Goal: Information Seeking & Learning: Learn about a topic

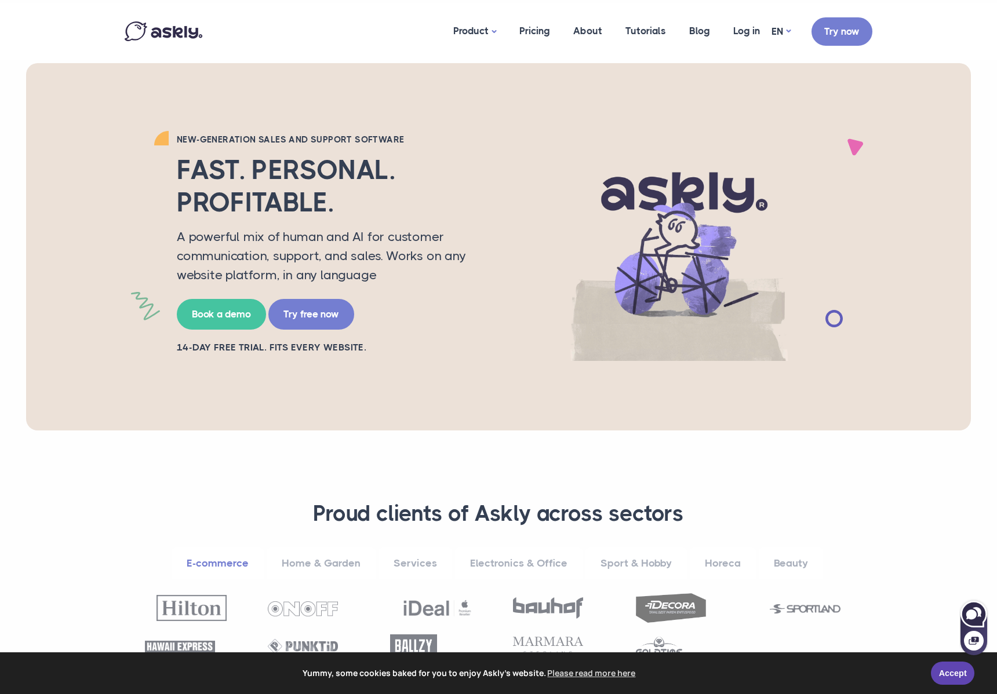
click at [966, 605] on icon at bounding box center [973, 614] width 25 height 25
select select "**"
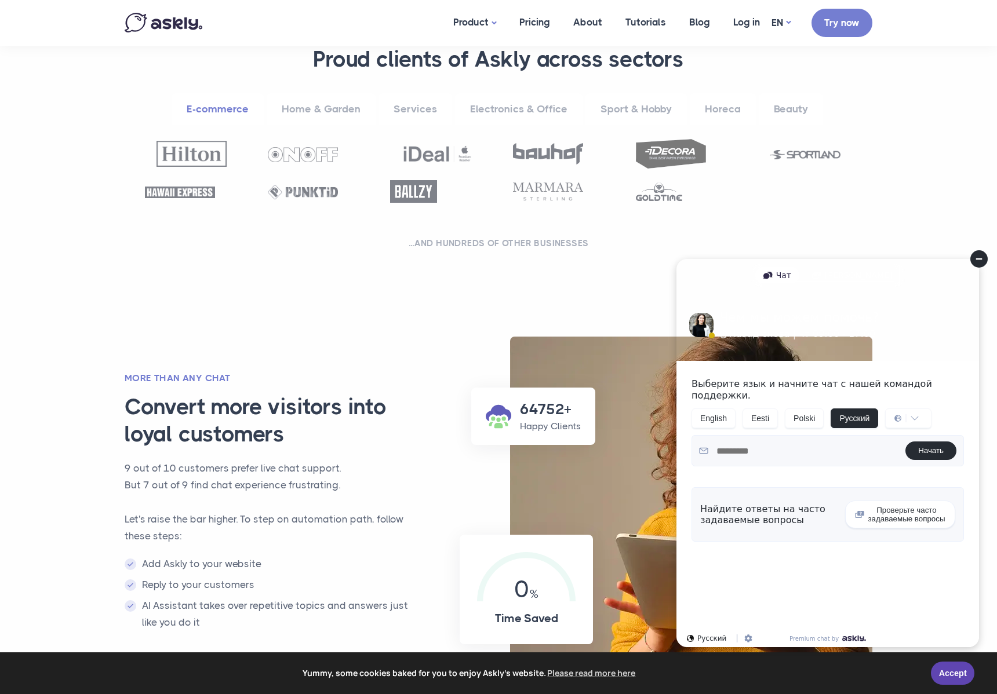
scroll to position [489, 0]
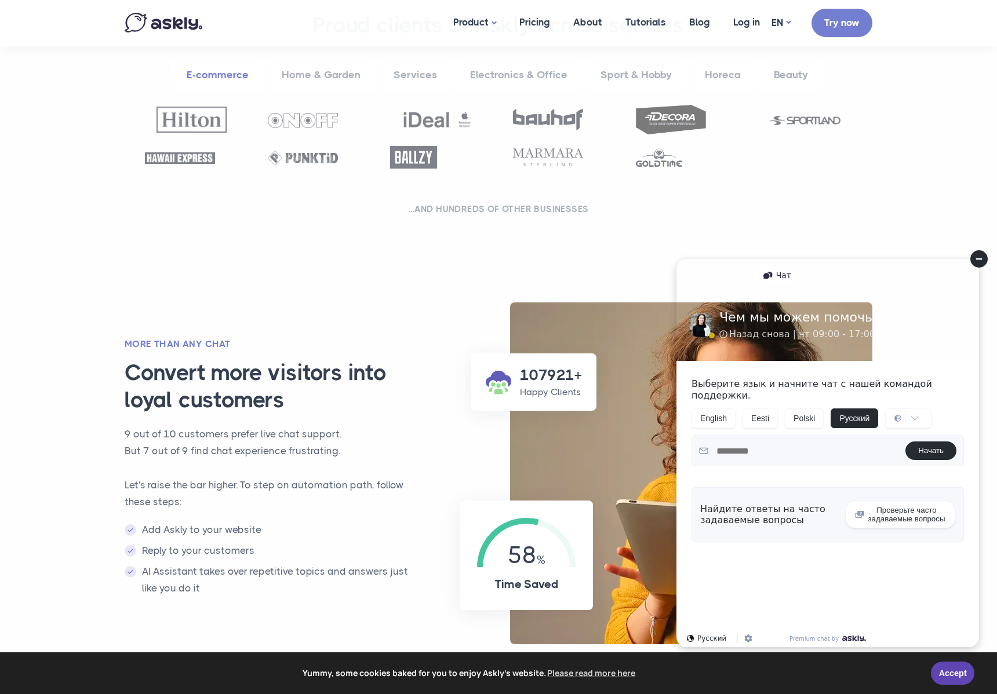
click at [975, 260] on circle at bounding box center [978, 258] width 17 height 17
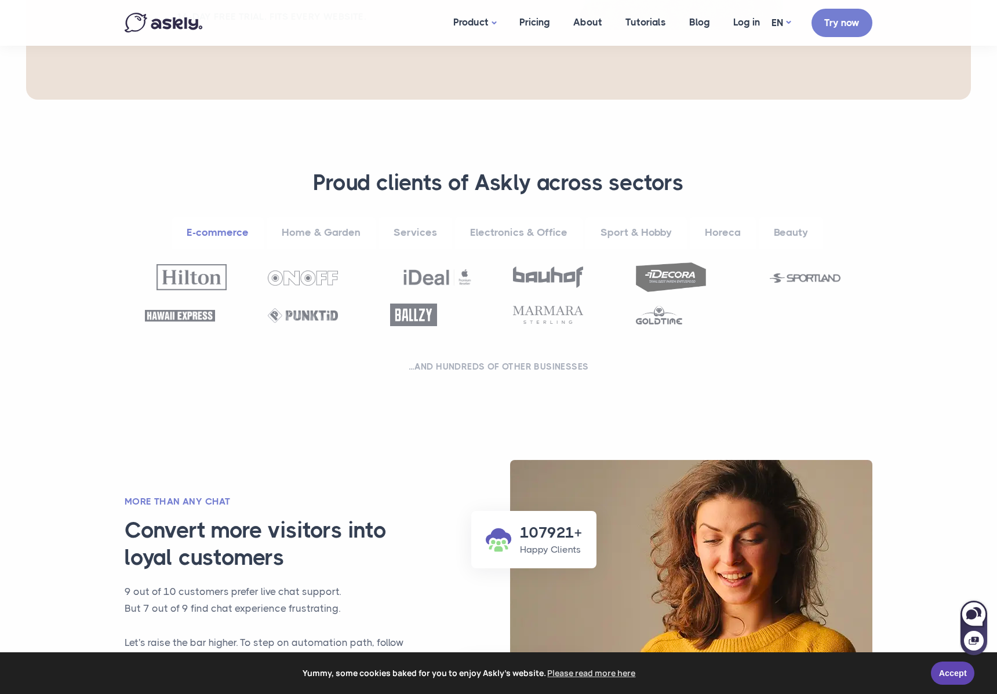
scroll to position [314, 0]
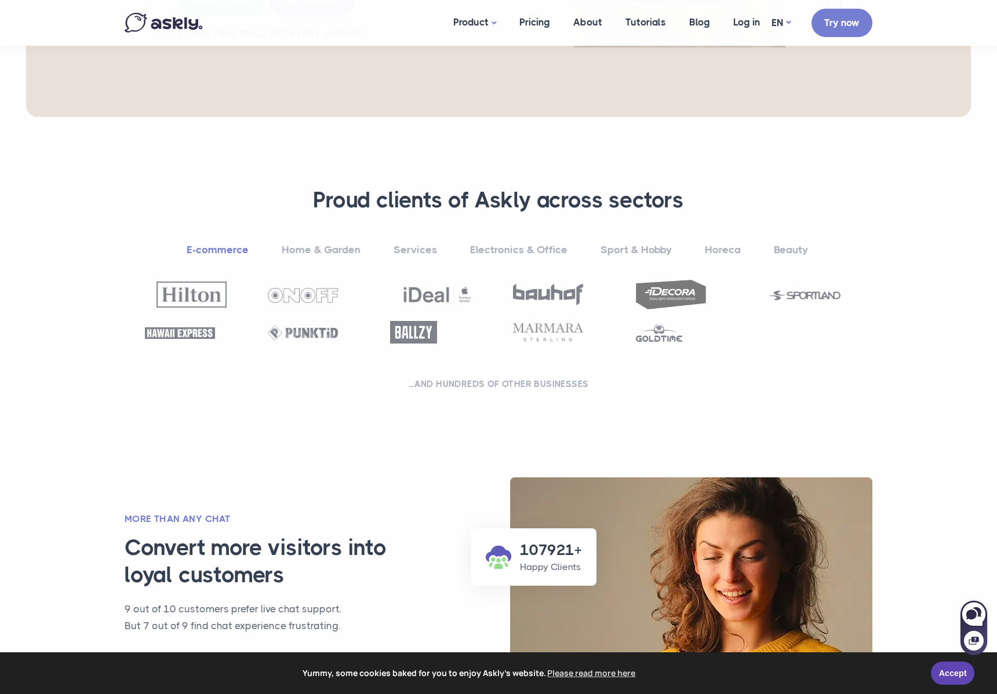
click at [302, 244] on link "Home & Garden" at bounding box center [321, 250] width 109 height 32
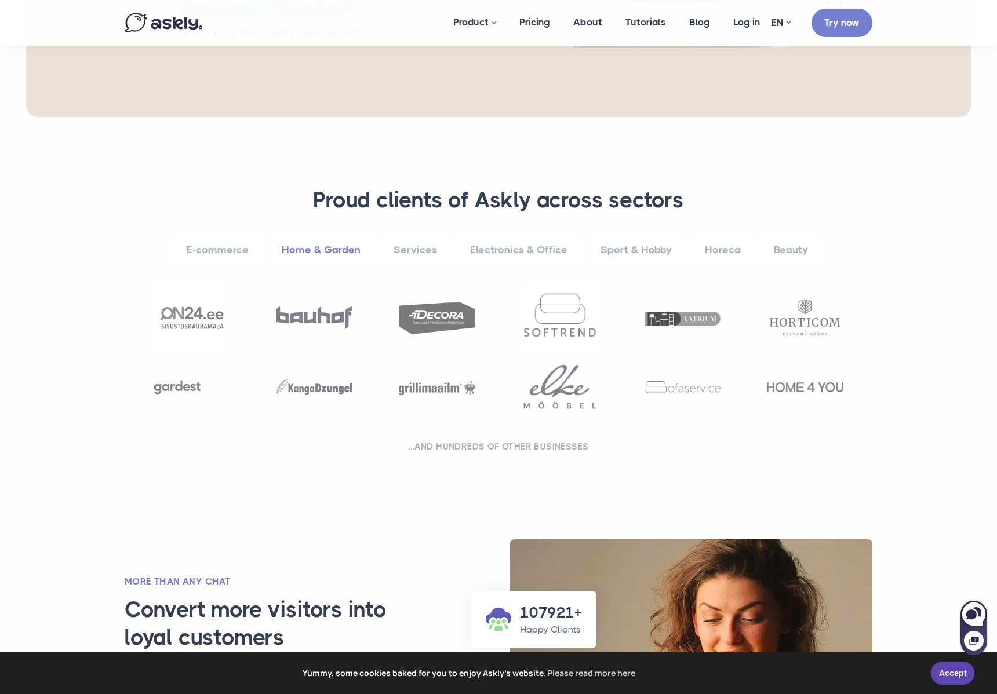
click at [416, 246] on link "Services" at bounding box center [416, 250] width 74 height 32
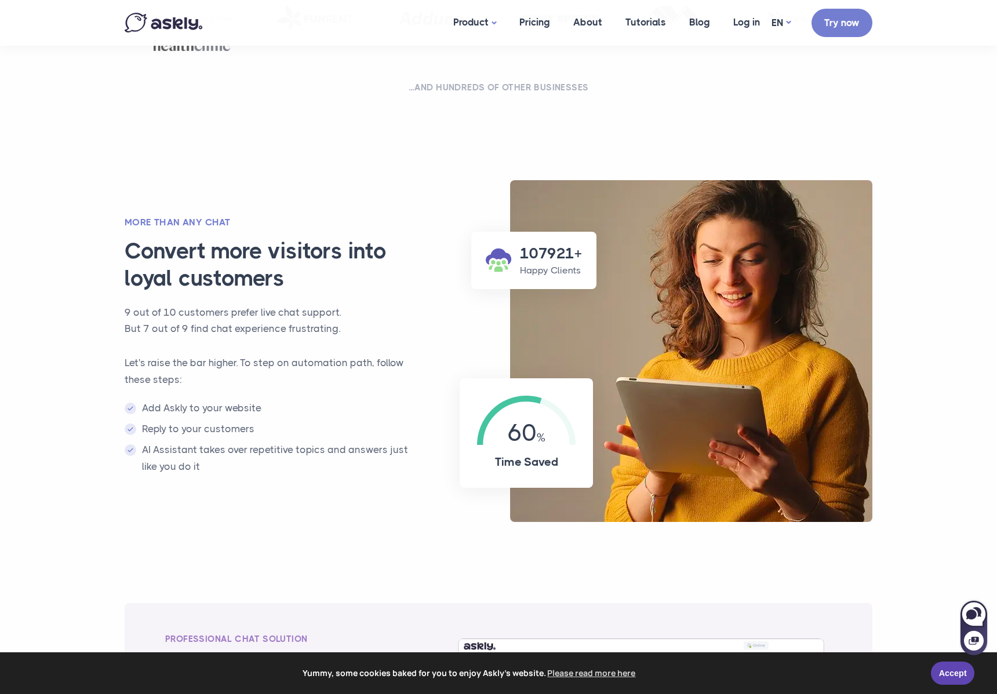
scroll to position [788, 0]
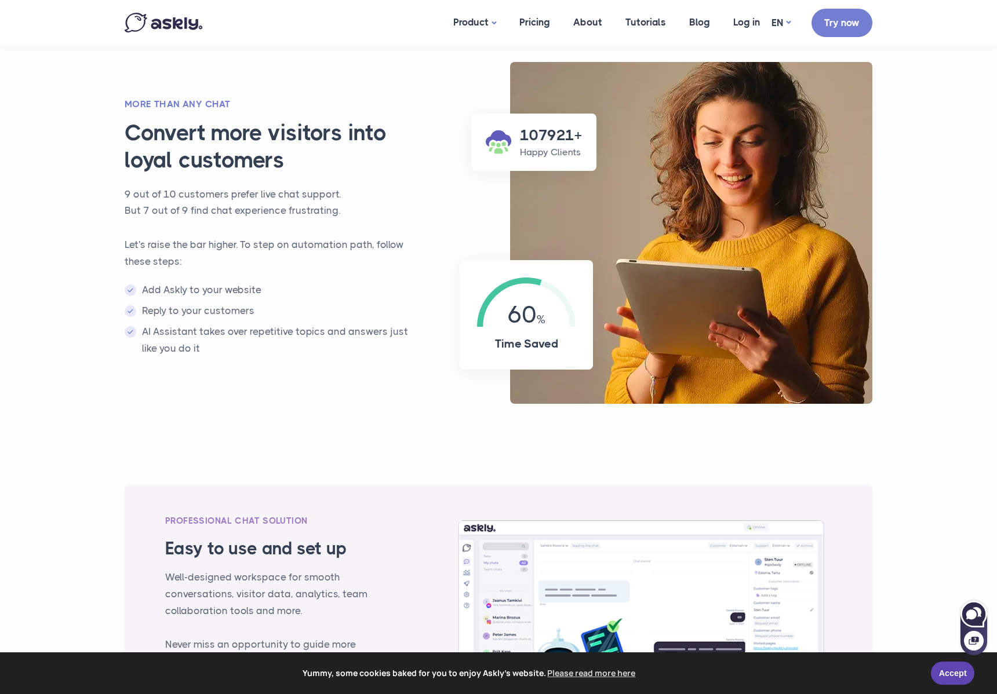
click at [974, 609] on icon at bounding box center [977, 613] width 9 height 10
select select "**"
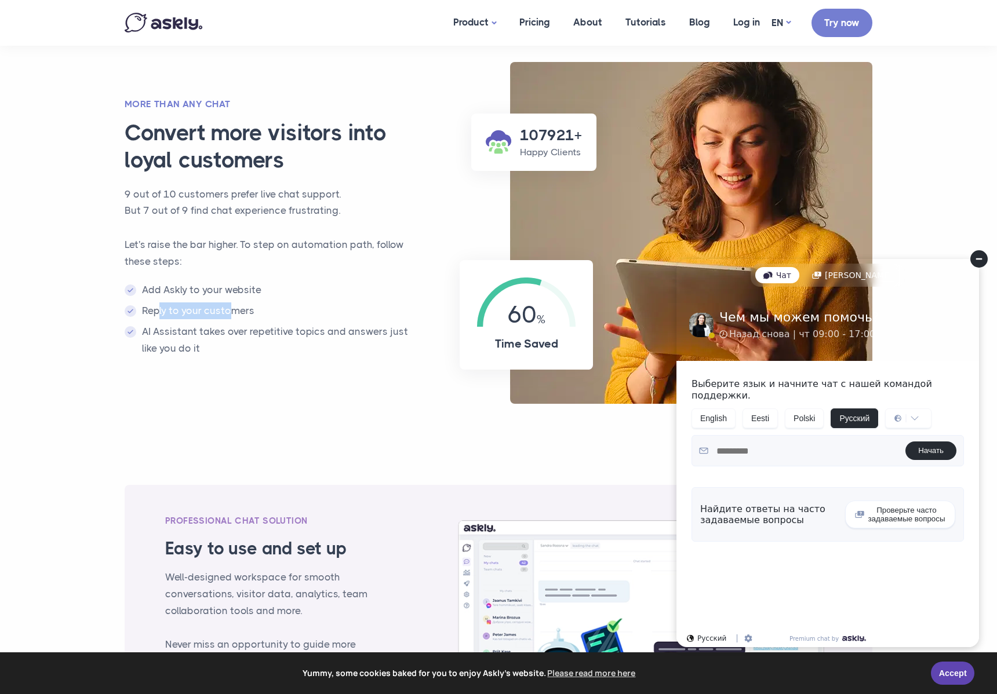
drag, startPoint x: 168, startPoint y: 309, endPoint x: 232, endPoint y: 311, distance: 64.4
click at [232, 311] on li "Reply to your customers" at bounding box center [274, 311] width 298 height 17
drag, startPoint x: 140, startPoint y: 328, endPoint x: 176, endPoint y: 363, distance: 50.4
click at [176, 363] on div "More than any chat Convert more visitors into loyal customers 9 out of 10 custo…" at bounding box center [273, 233] width 321 height 271
click at [217, 372] on div "107921+ Happy Clients 60 Time Saved More than any chat Convert more visitors in…" at bounding box center [498, 218] width 771 height 371
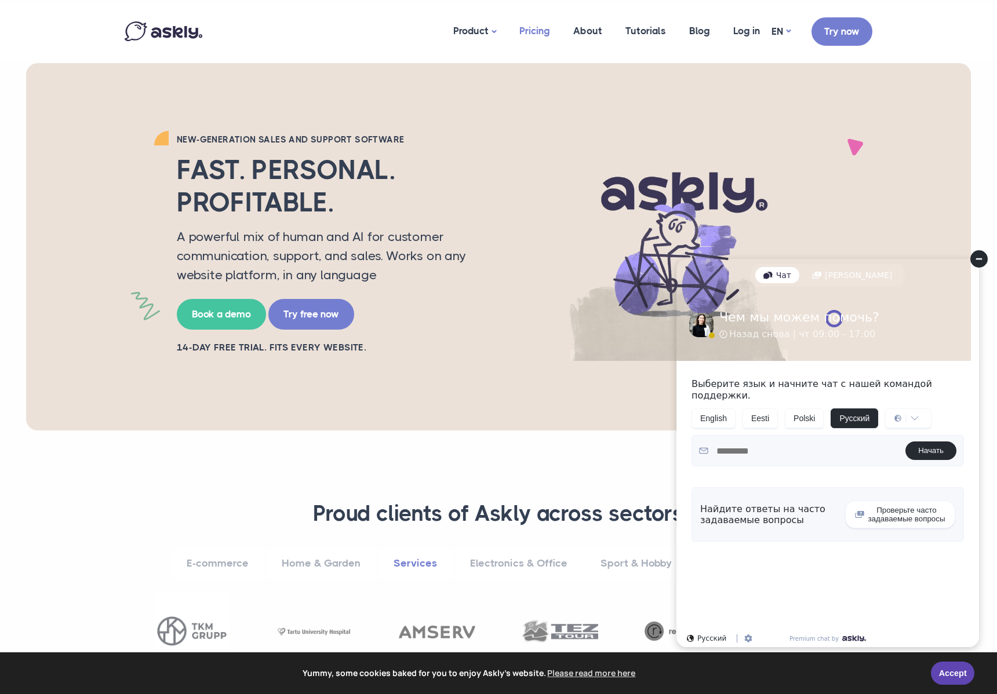
click at [529, 34] on link "Pricing" at bounding box center [535, 31] width 54 height 56
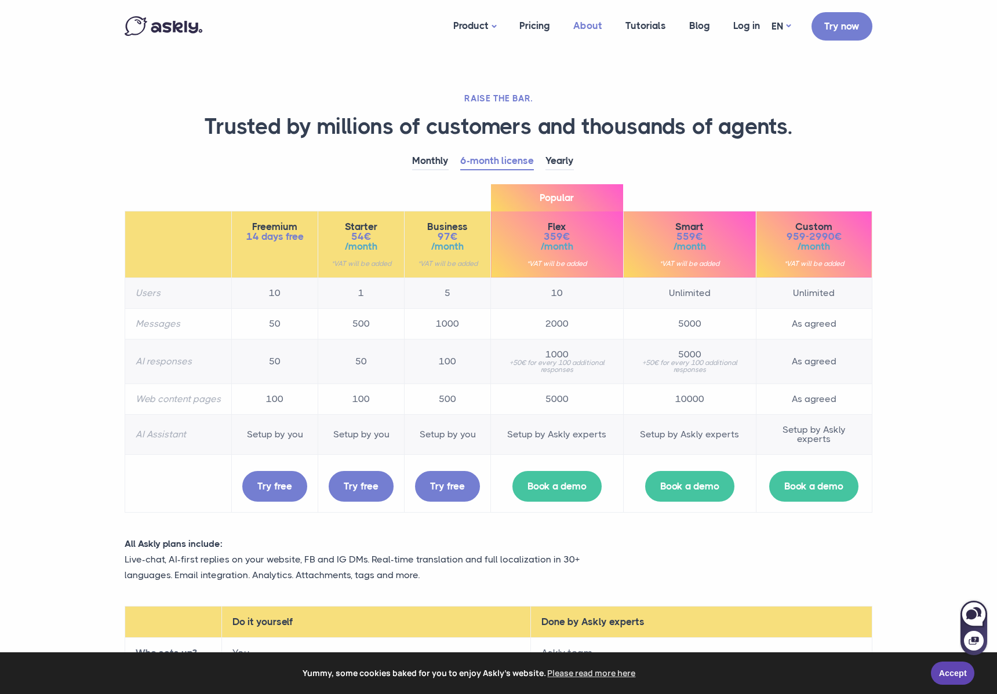
click at [586, 32] on link "About" at bounding box center [588, 25] width 52 height 45
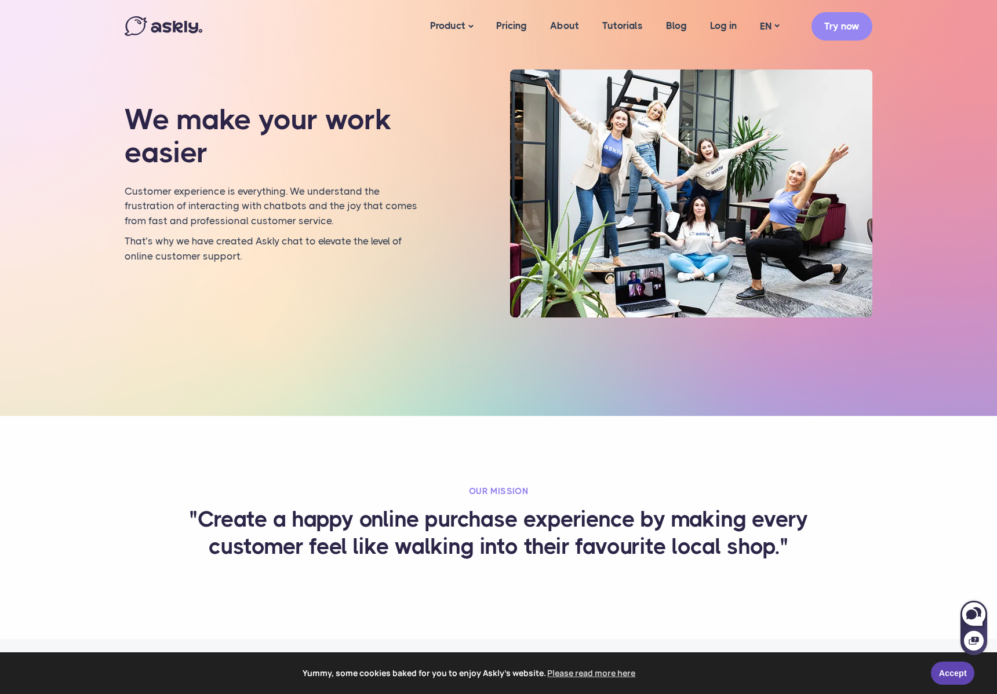
click at [176, 35] on img at bounding box center [164, 26] width 78 height 20
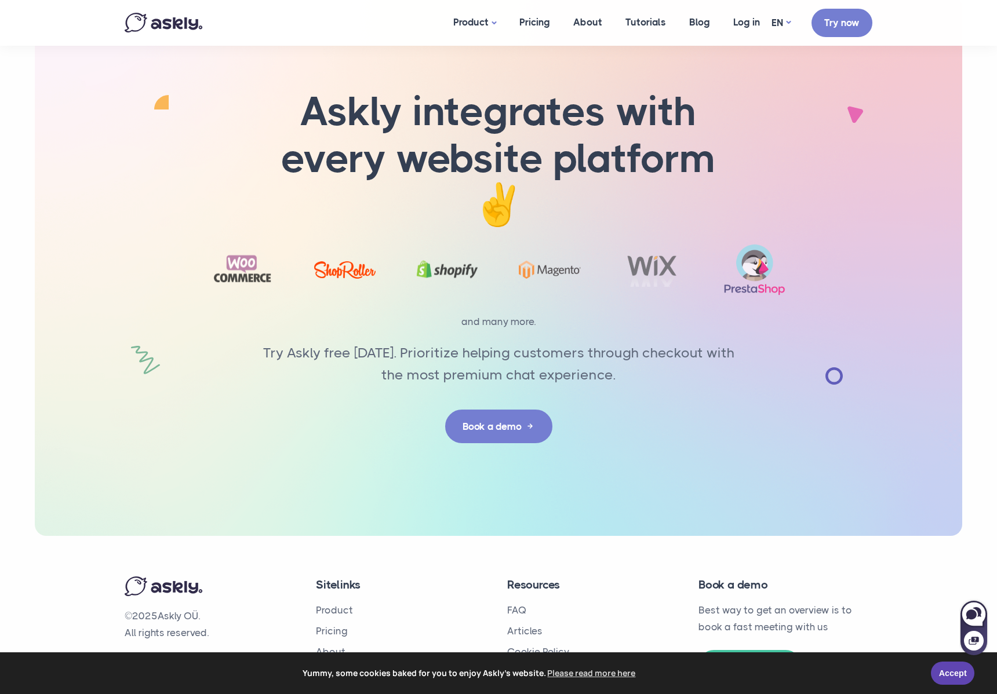
scroll to position [3466, 0]
click at [969, 612] on icon at bounding box center [971, 615] width 10 height 10
select select "**"
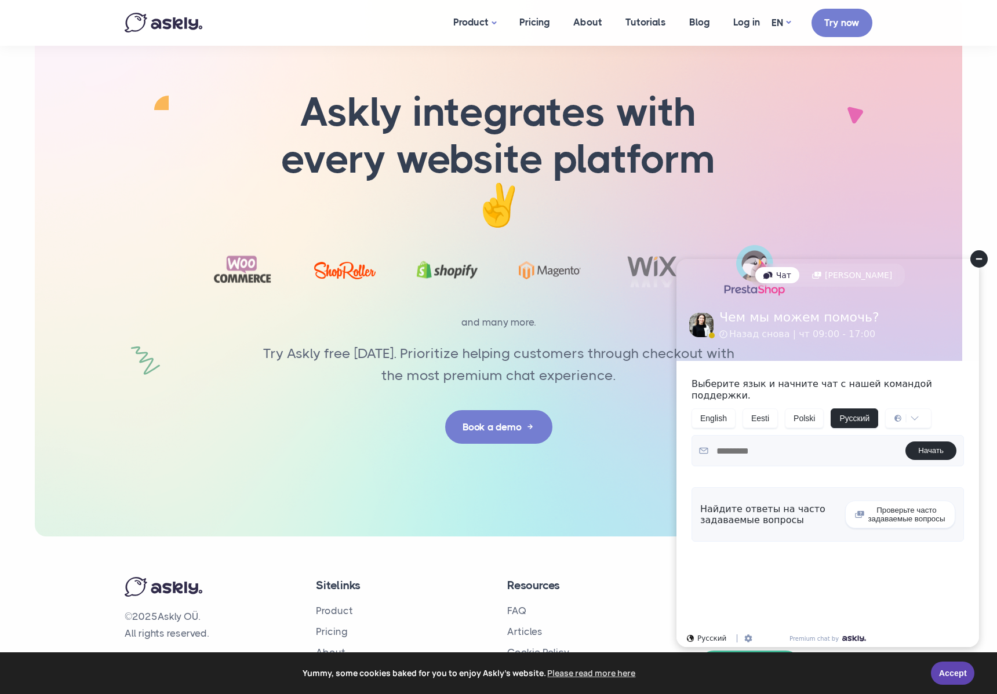
scroll to position [0, 0]
drag, startPoint x: 987, startPoint y: 259, endPoint x: 1651, endPoint y: 508, distance: 709.8
click at [987, 259] on circle at bounding box center [978, 258] width 17 height 17
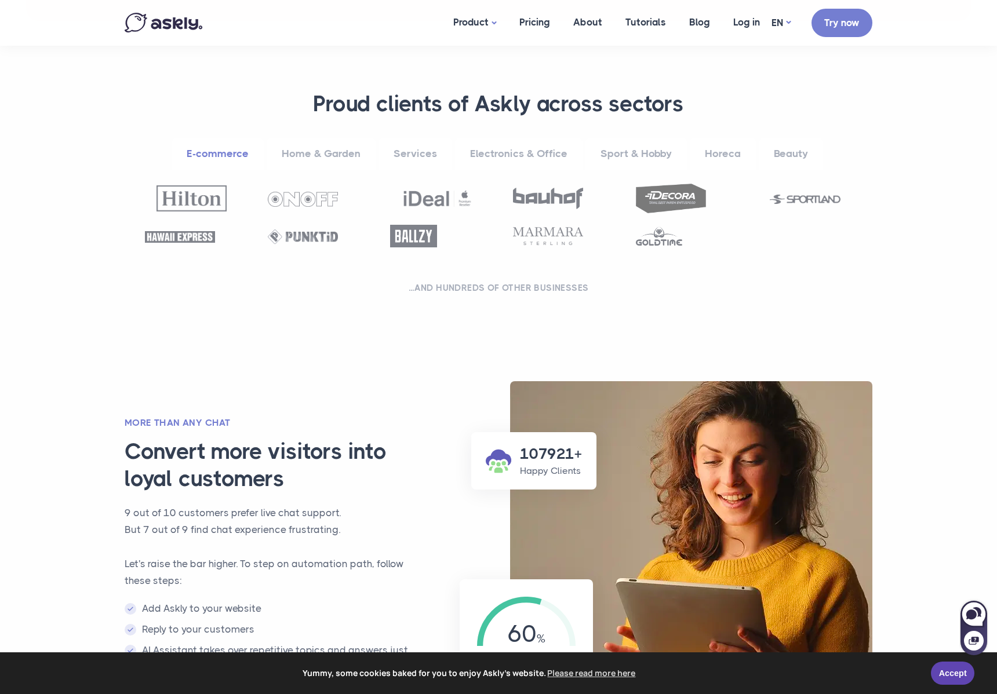
scroll to position [355, 0]
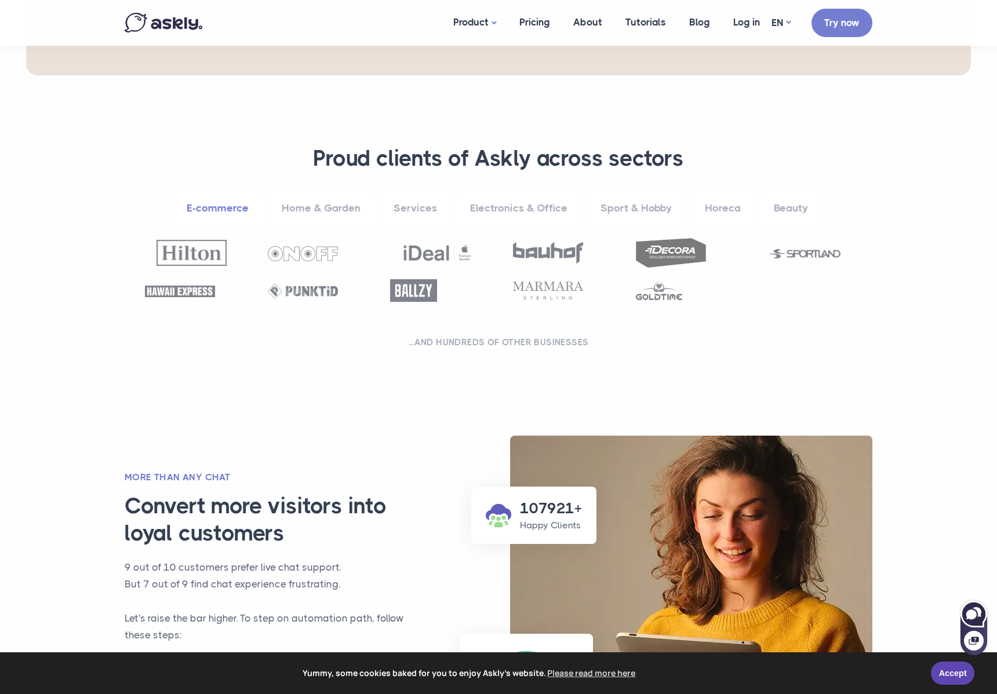
click at [976, 619] on icon at bounding box center [973, 614] width 25 height 25
select select "**"
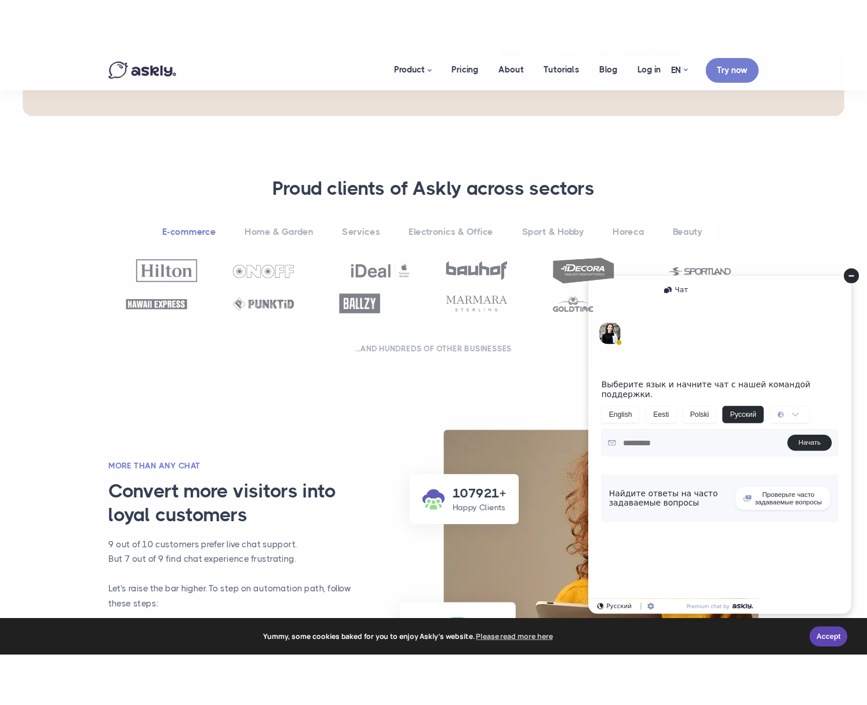
scroll to position [0, 0]
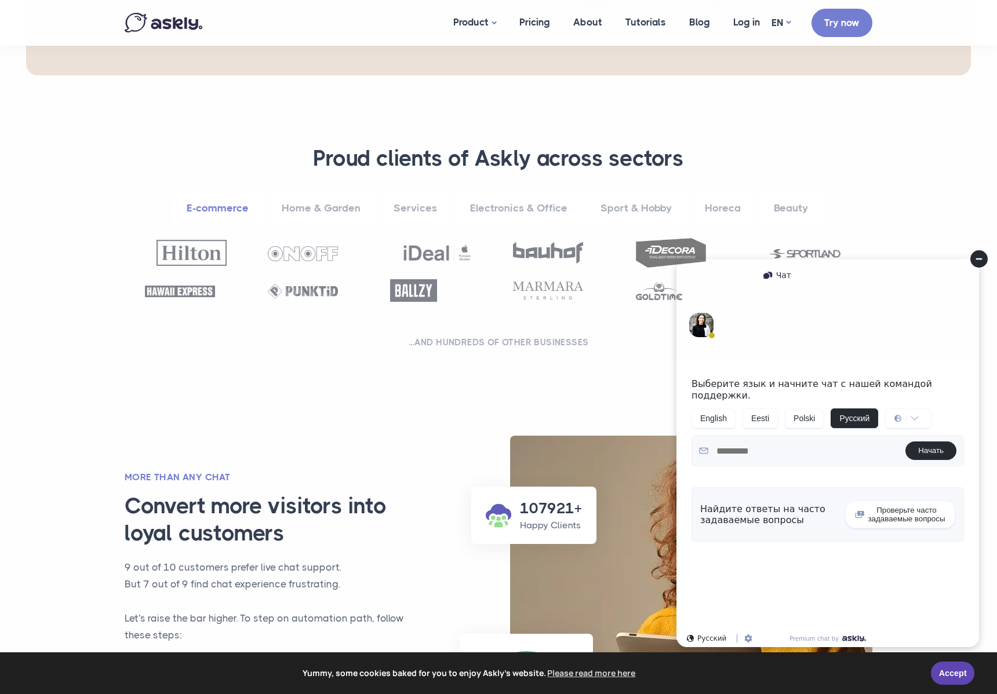
drag, startPoint x: 983, startPoint y: 261, endPoint x: 1650, endPoint y: 510, distance: 712.3
click at [983, 261] on circle at bounding box center [978, 258] width 17 height 17
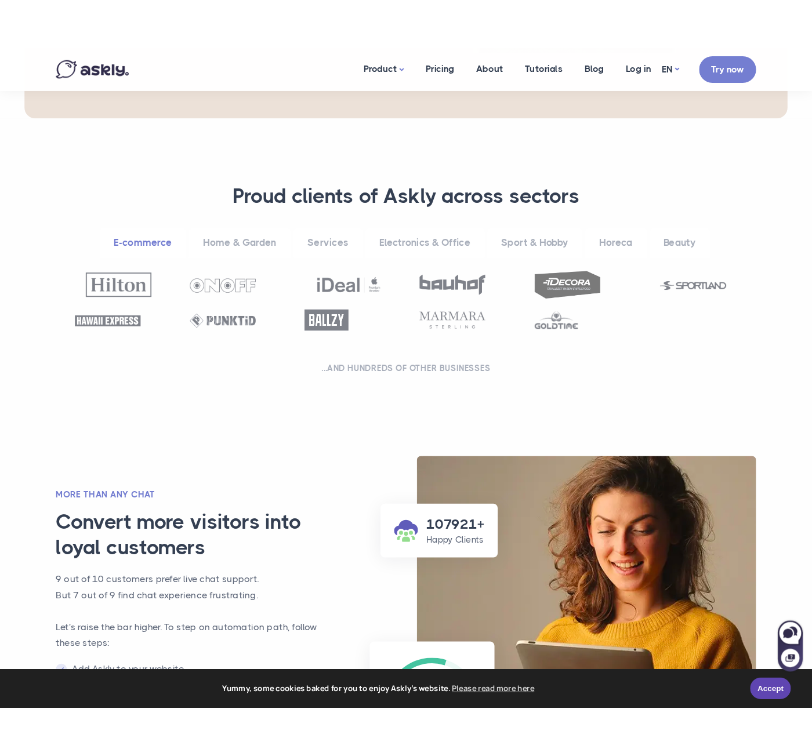
scroll to position [355, 0]
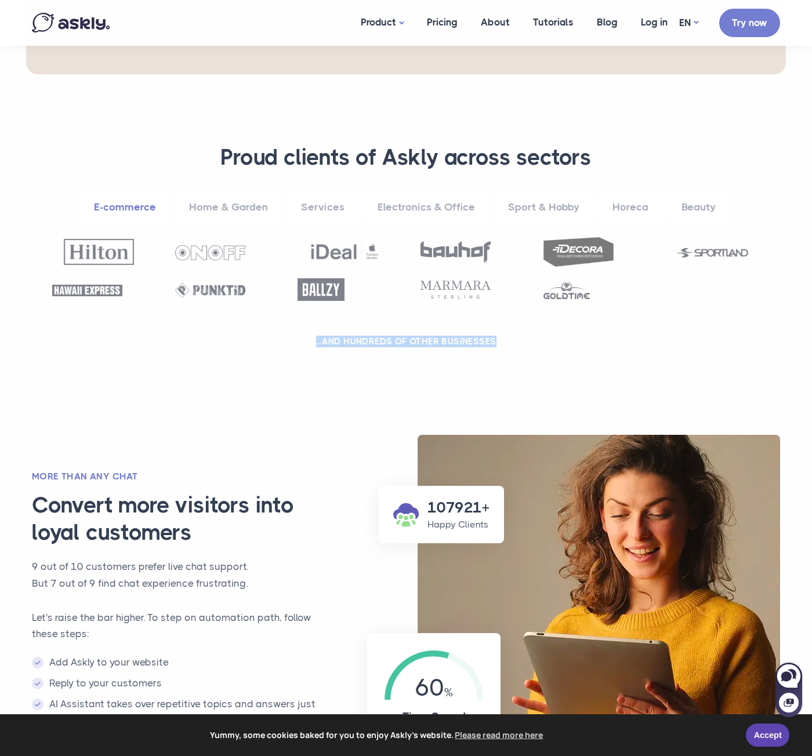
drag, startPoint x: 315, startPoint y: 339, endPoint x: 519, endPoint y: 348, distance: 204.3
click at [519, 348] on div "**********" at bounding box center [405, 249] width 759 height 210
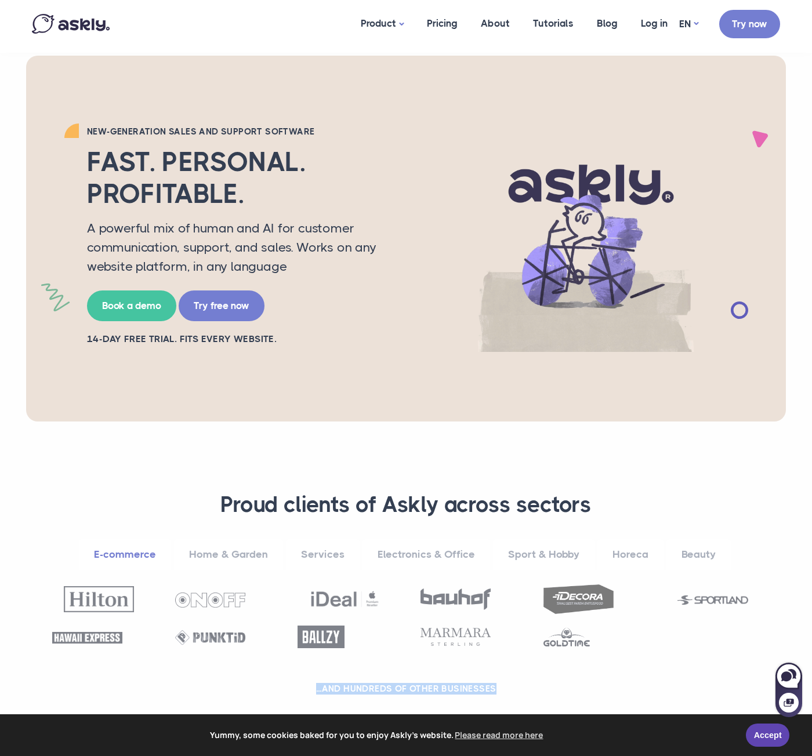
scroll to position [0, 0]
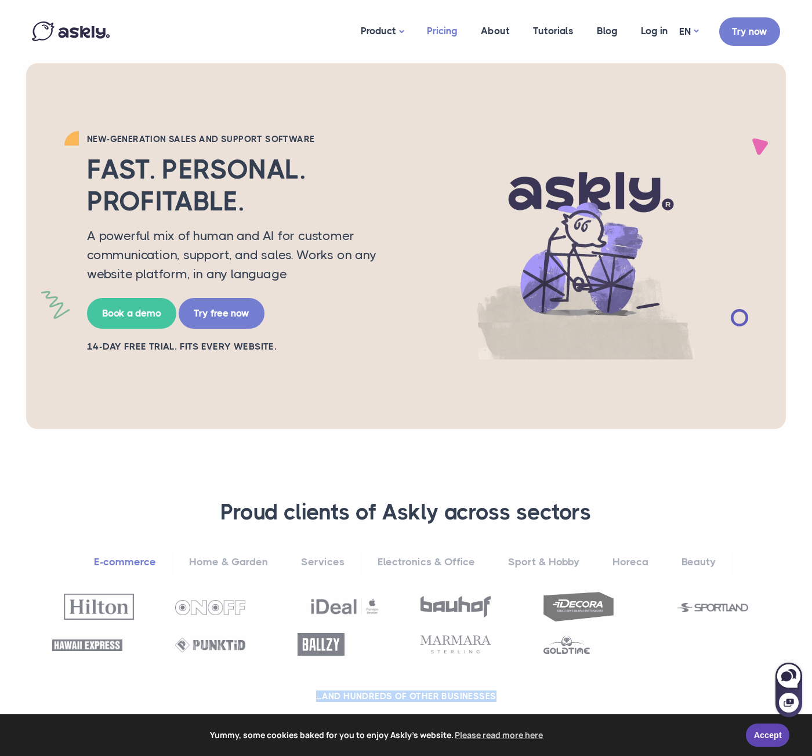
click at [438, 37] on link "Pricing" at bounding box center [442, 31] width 54 height 56
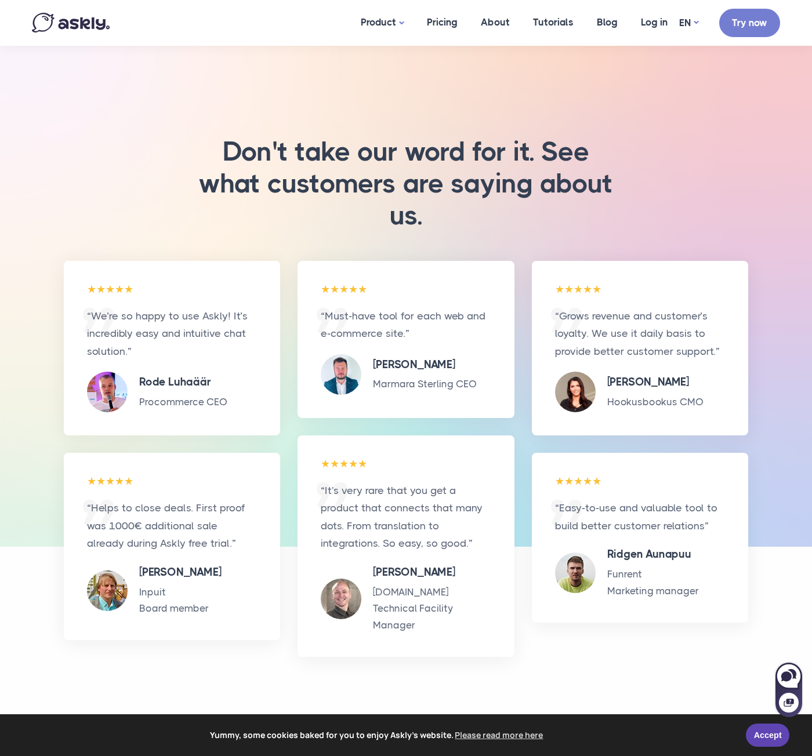
scroll to position [1200, 0]
